Goal: Task Accomplishment & Management: Complete application form

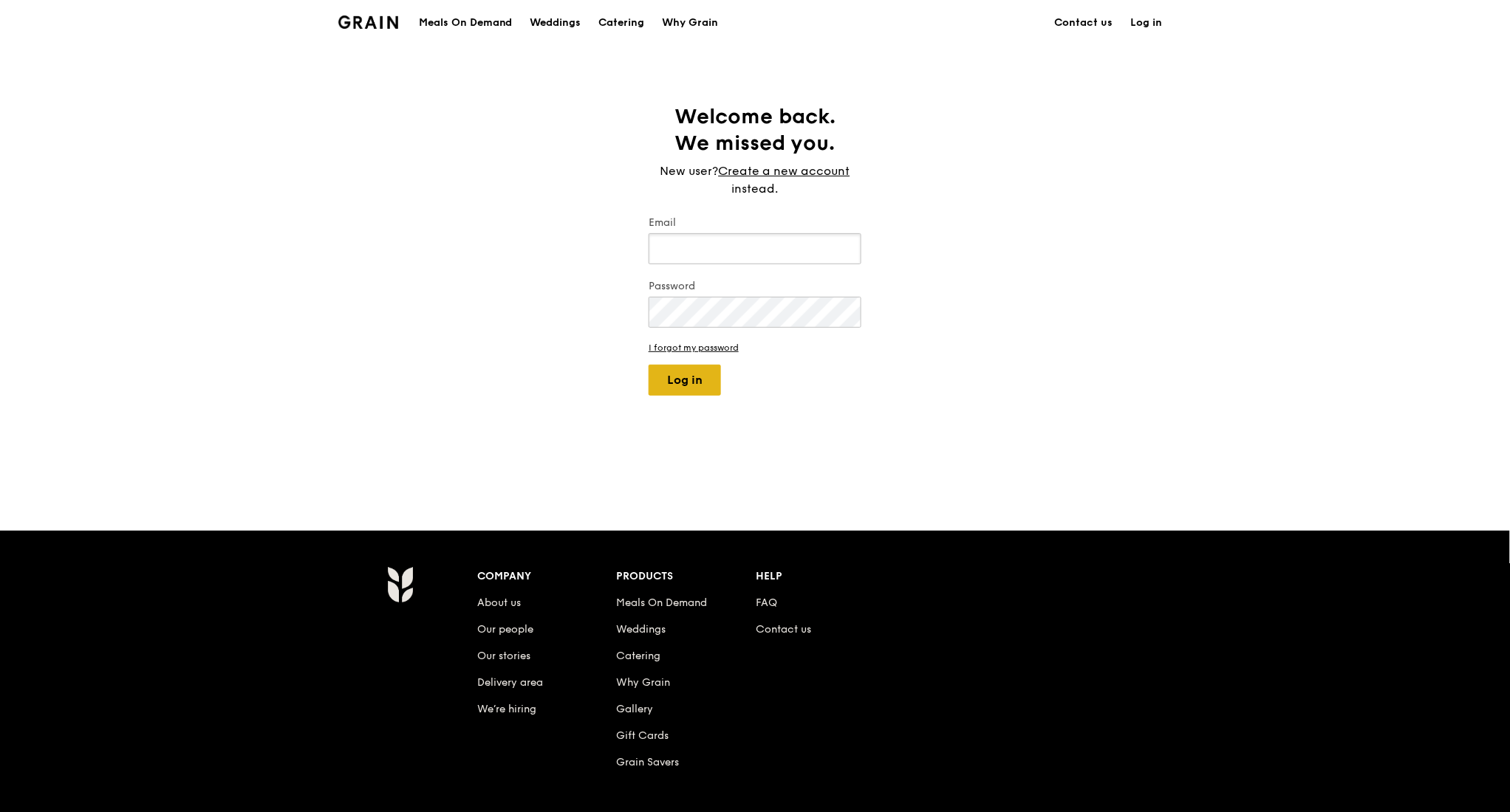
type input "[PERSON_NAME][EMAIL_ADDRESS][DOMAIN_NAME]"
drag, startPoint x: 698, startPoint y: 375, endPoint x: 688, endPoint y: 363, distance: 15.6
click at [695, 377] on button "Log in" at bounding box center [684, 380] width 72 height 31
select select "100"
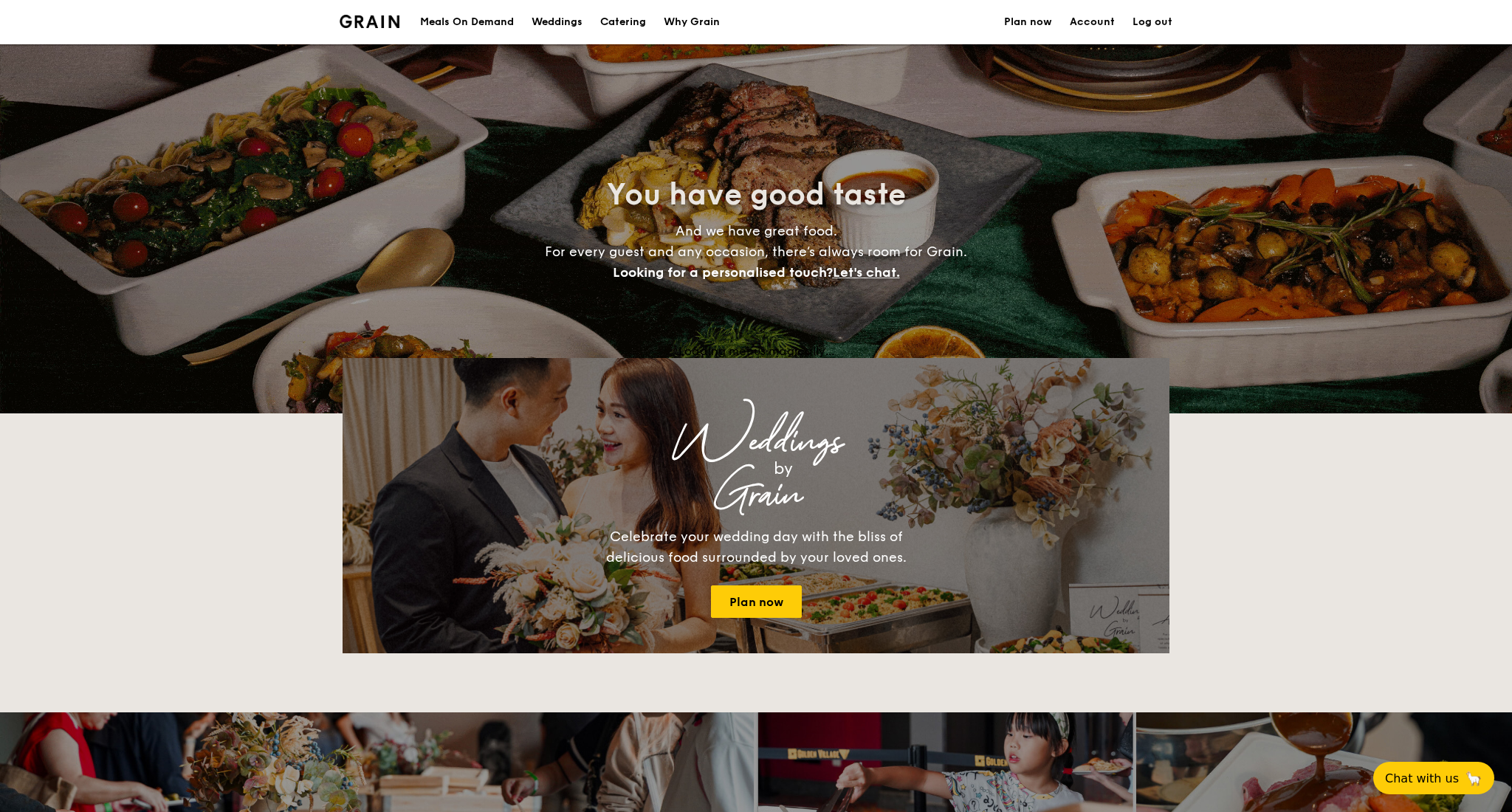
select select
